Goal: Task Accomplishment & Management: Manage account settings

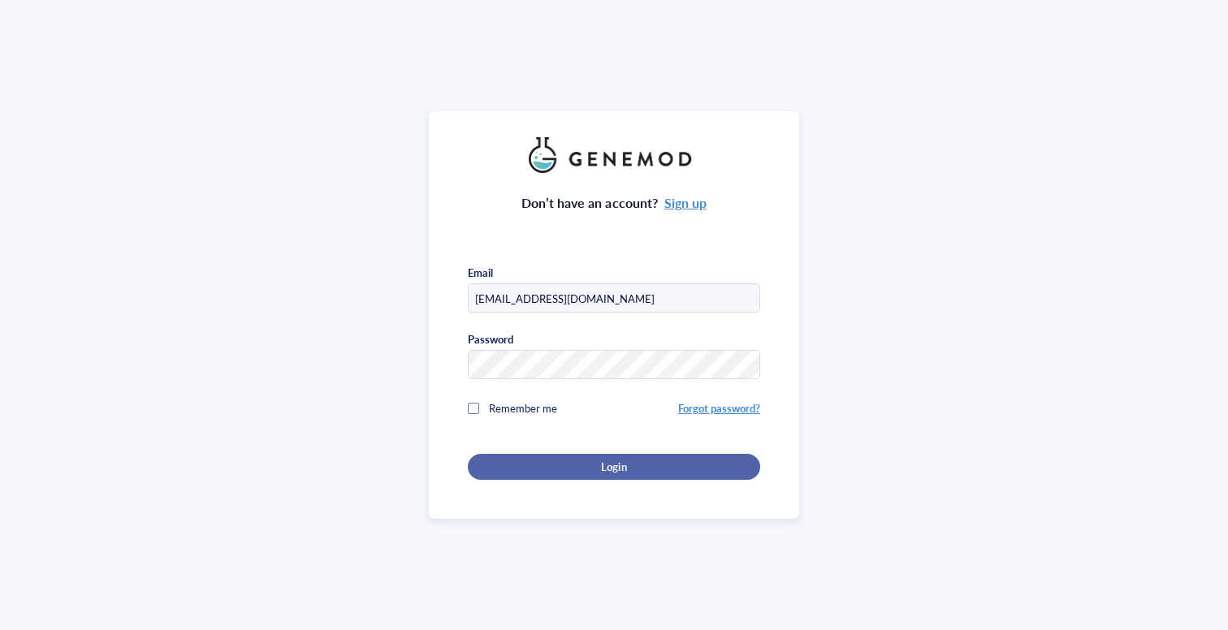
click at [601, 468] on span "Login" at bounding box center [613, 467] width 25 height 15
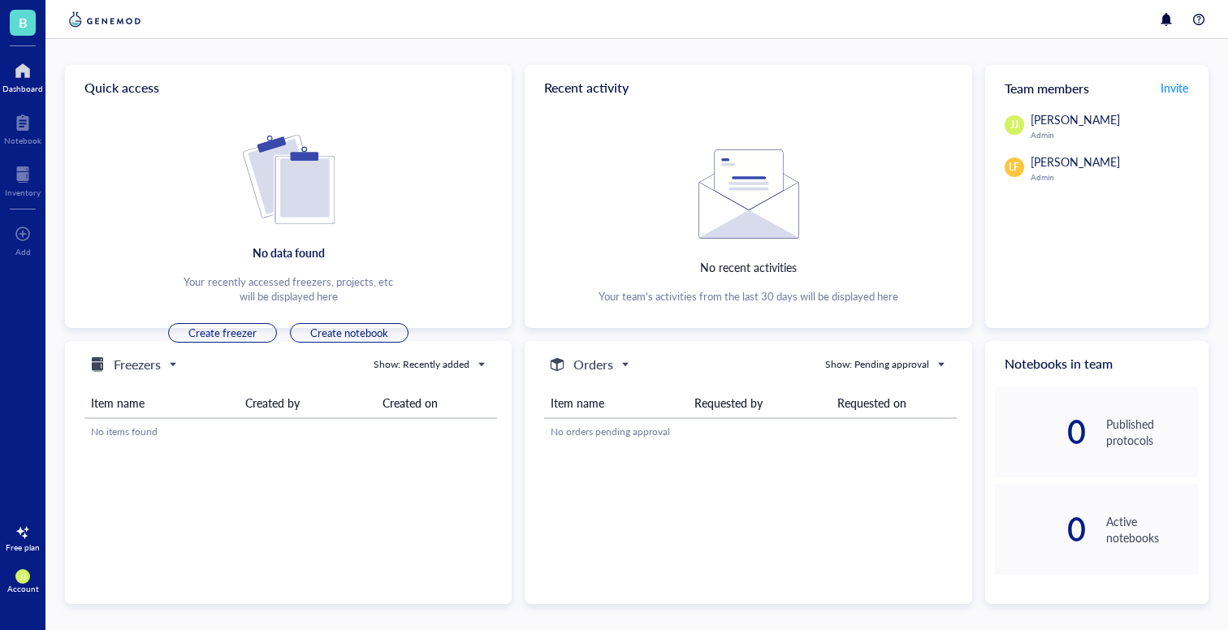
click at [1154, 82] on div "Team members Invite" at bounding box center [1096, 87] width 223 height 45
click at [1171, 88] on span "Invite" at bounding box center [1174, 88] width 28 height 16
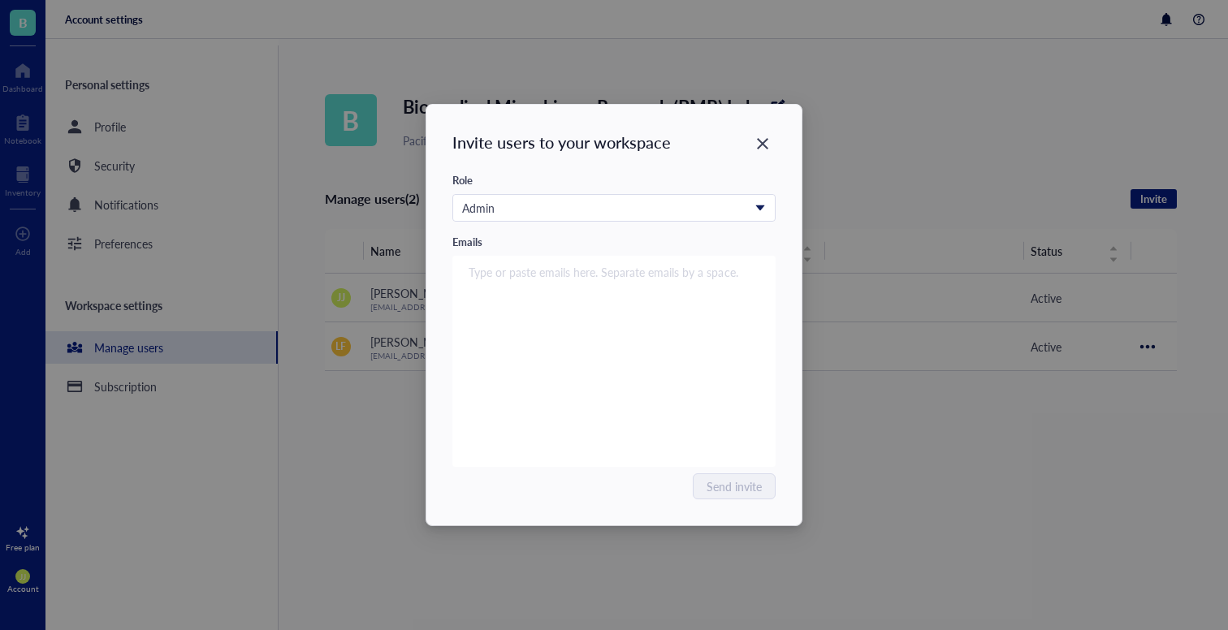
click at [526, 222] on div "Admin" at bounding box center [613, 214] width 323 height 41
click at [526, 211] on div "Admin" at bounding box center [605, 208] width 286 height 18
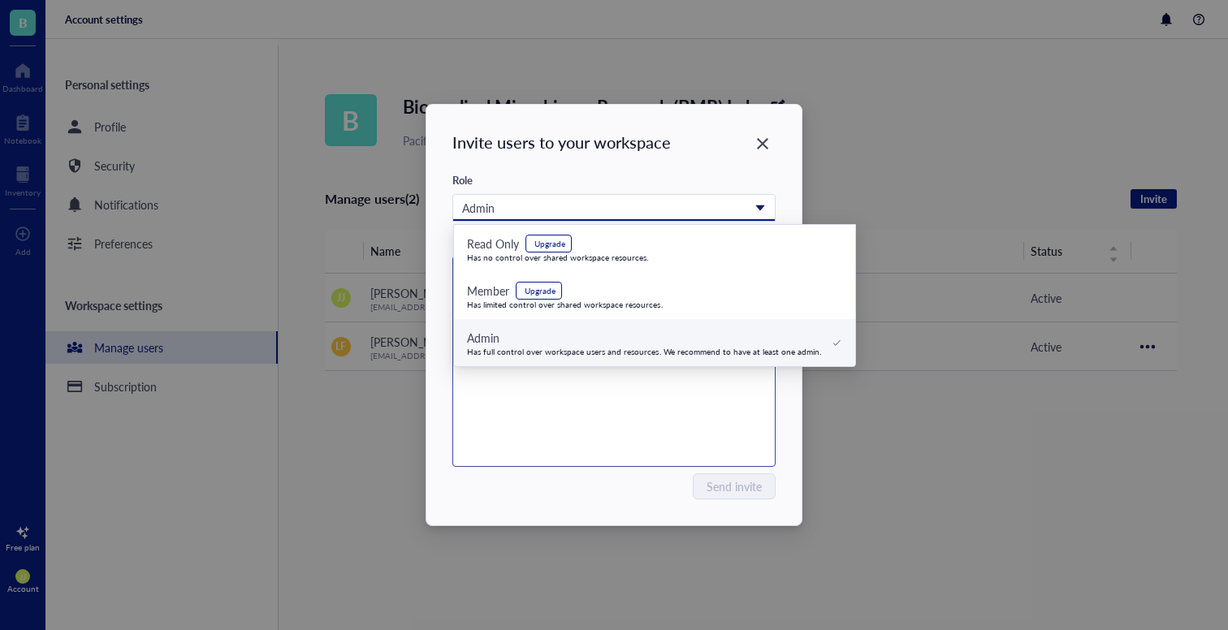
click at [486, 382] on div "Type or paste emails here. Separate emails by a space." at bounding box center [614, 361] width 309 height 203
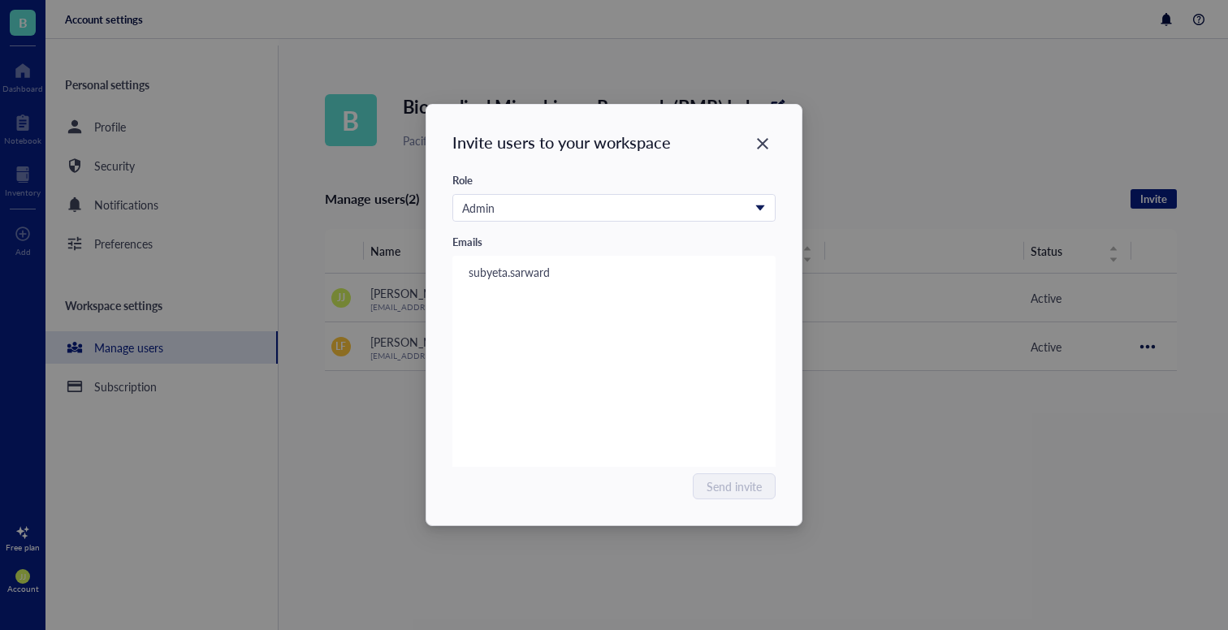
type input "subyeta.sarward"
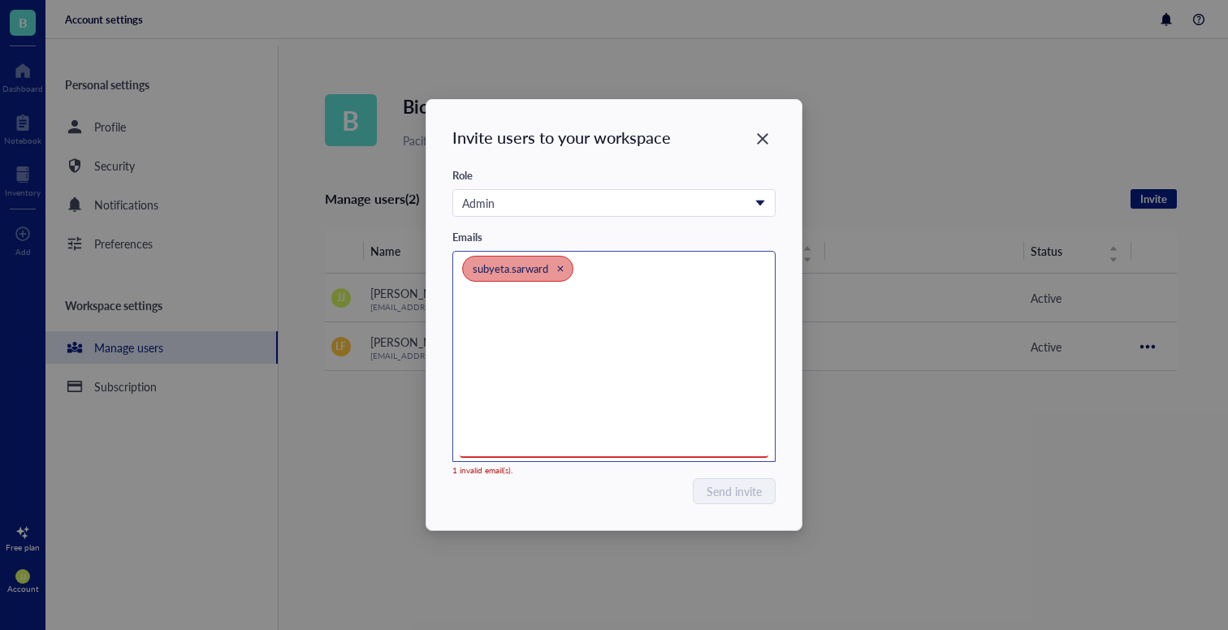
click at [560, 267] on icon "Close" at bounding box center [559, 268] width 7 height 7
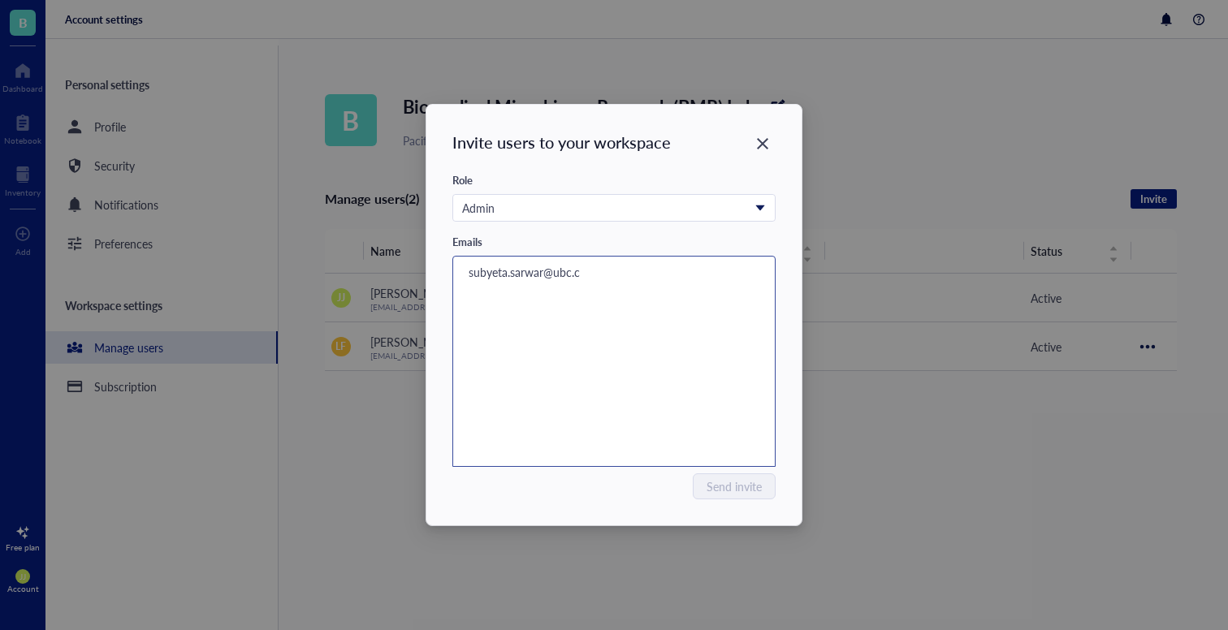
type input "[EMAIL_ADDRESS][DOMAIN_NAME]"
